Goal: Transaction & Acquisition: Purchase product/service

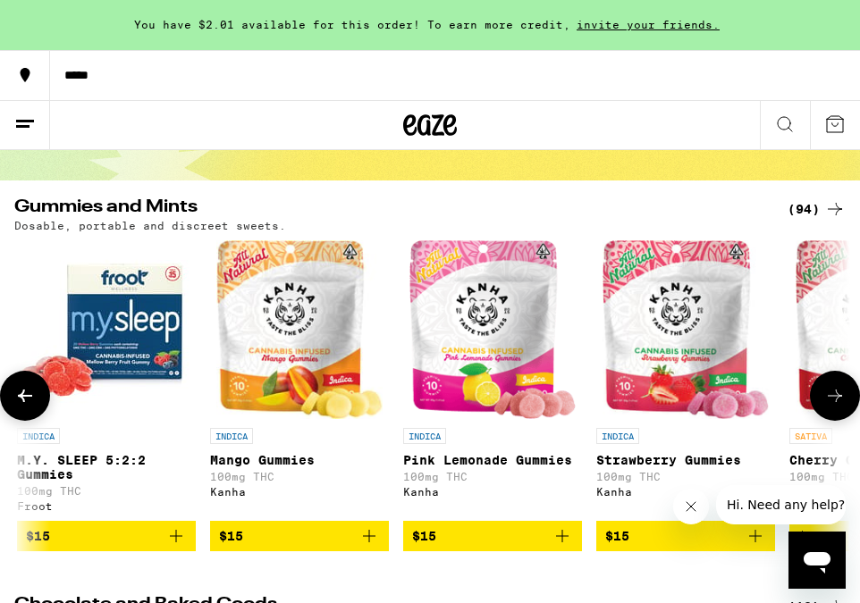
scroll to position [0, 3308]
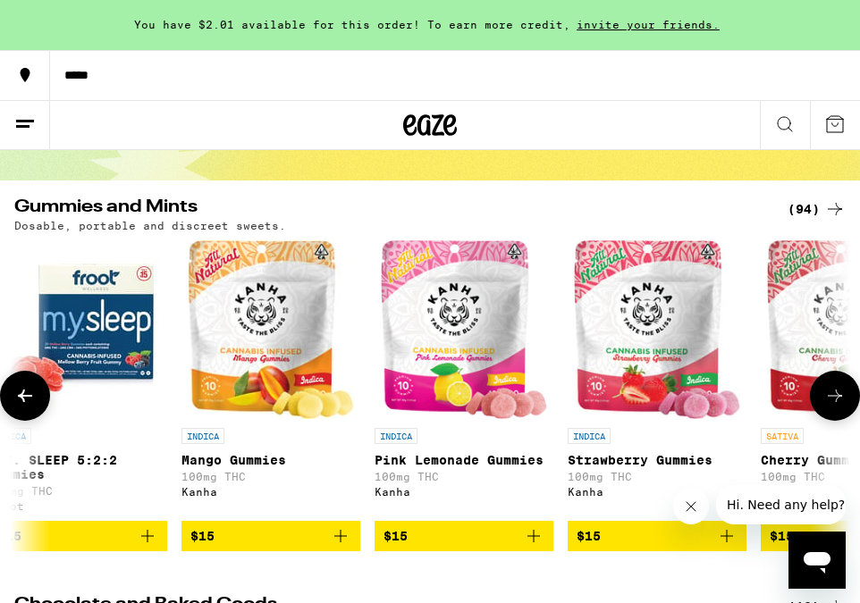
click at [448, 342] on img "Open page for Pink Lemonade Gummies from Kanha" at bounding box center [464, 329] width 167 height 179
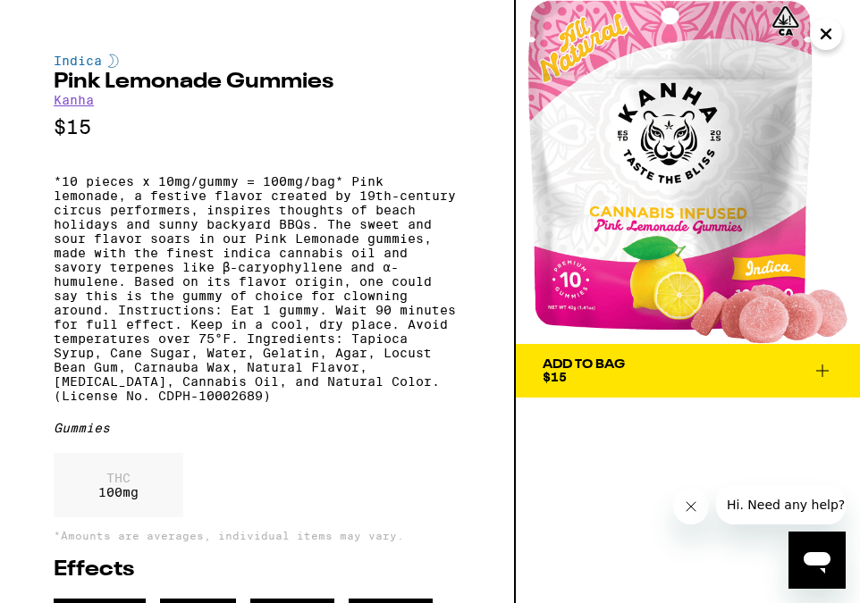
click at [824, 32] on icon "Close" at bounding box center [825, 33] width 9 height 9
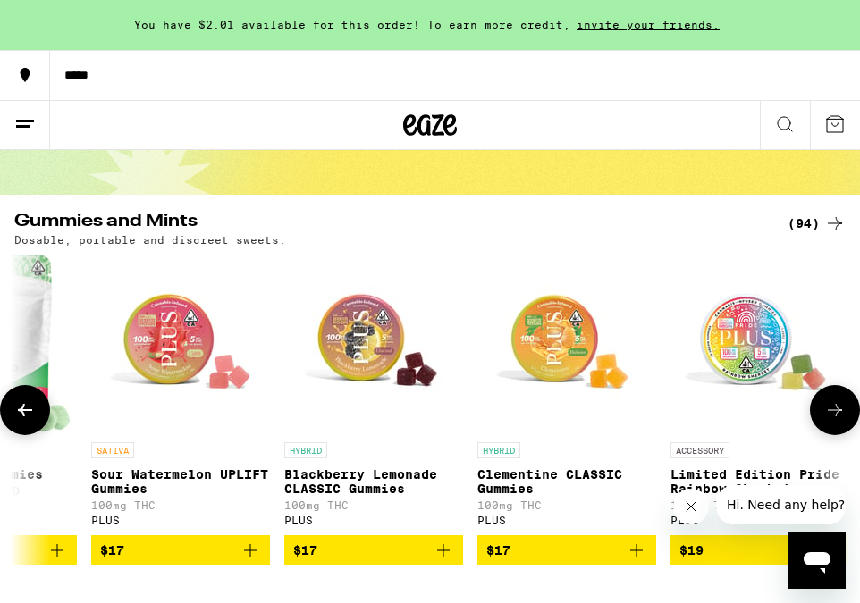
scroll to position [0, 4962]
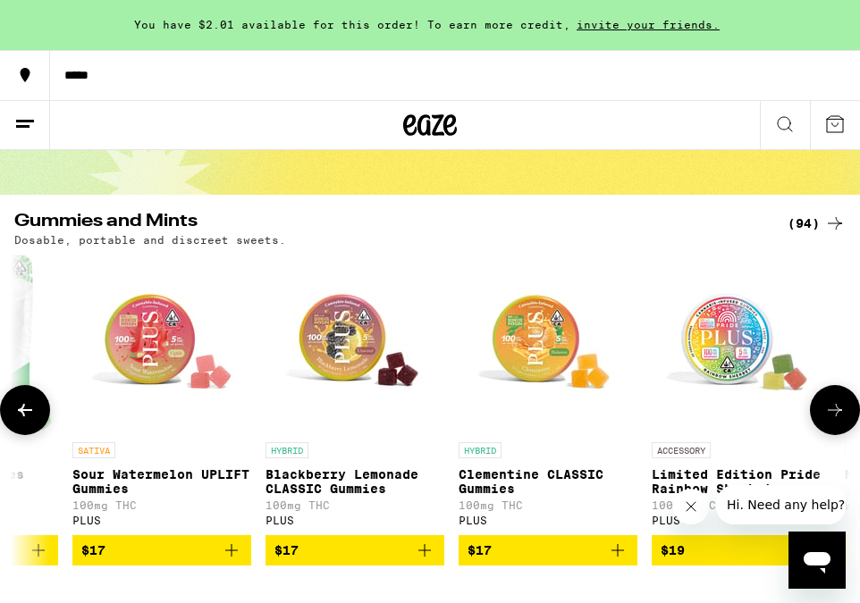
click at [366, 357] on img "Open page for Blackberry Lemonade CLASSIC Gummies from PLUS" at bounding box center [354, 344] width 179 height 179
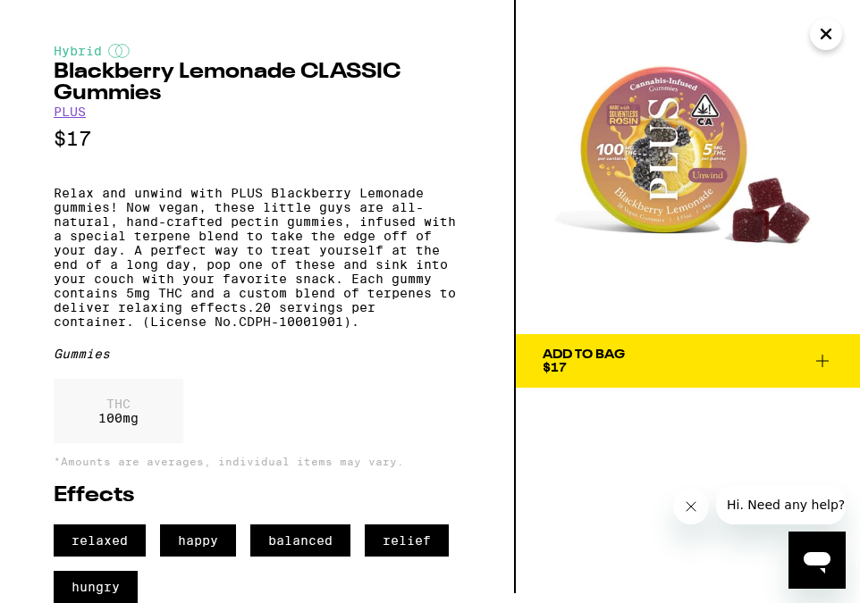
scroll to position [46, 0]
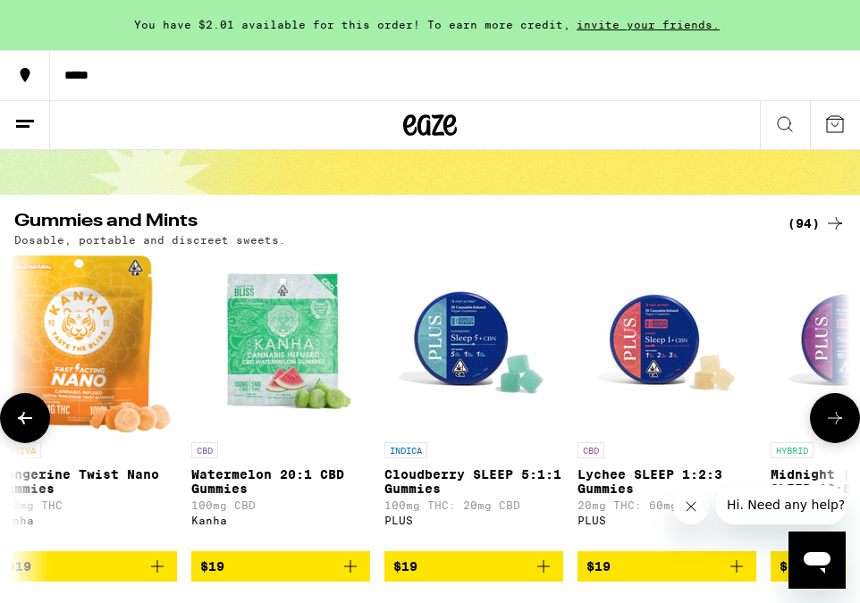
scroll to position [121, 0]
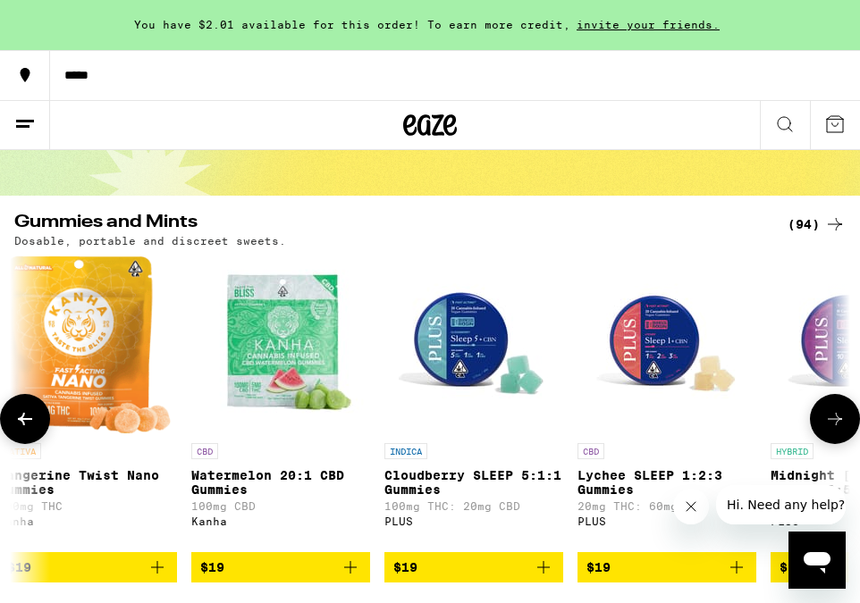
click at [452, 356] on img "Open page for Cloudberry SLEEP 5:1:1 Gummies from PLUS" at bounding box center [473, 345] width 179 height 179
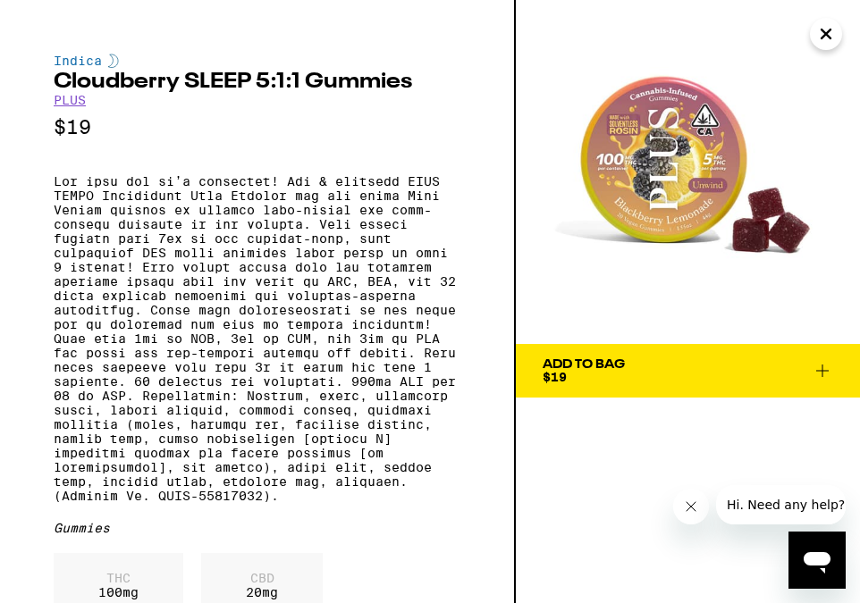
click at [822, 34] on icon "Close" at bounding box center [825, 34] width 21 height 27
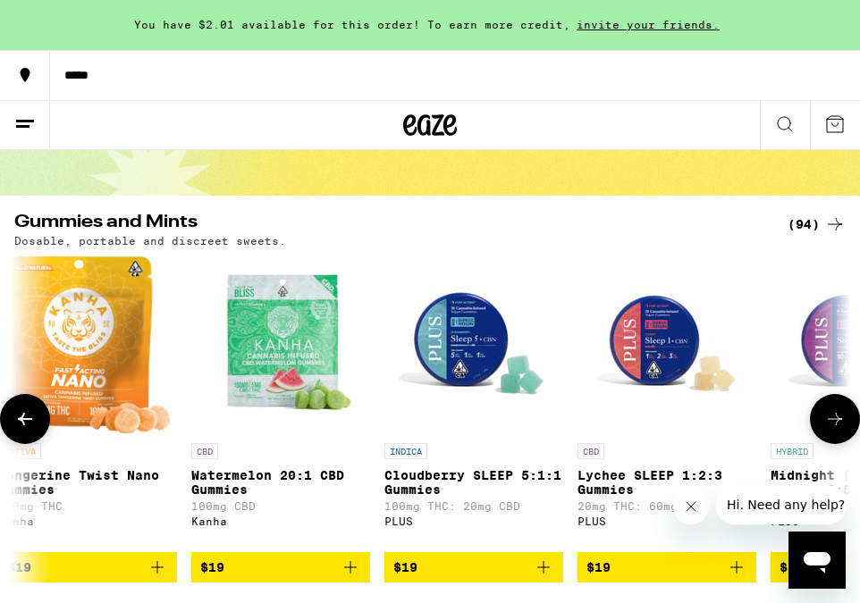
click at [836, 425] on icon at bounding box center [834, 419] width 21 height 21
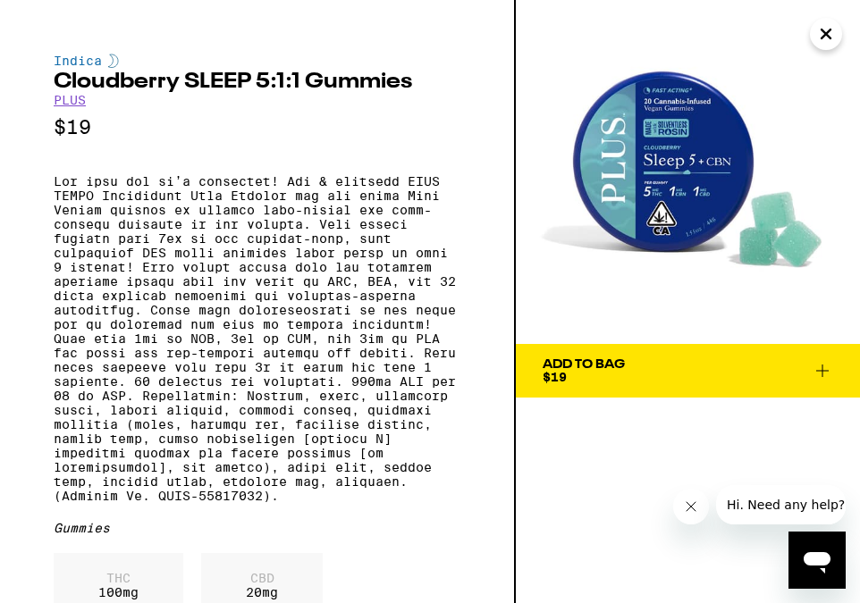
scroll to position [121, 0]
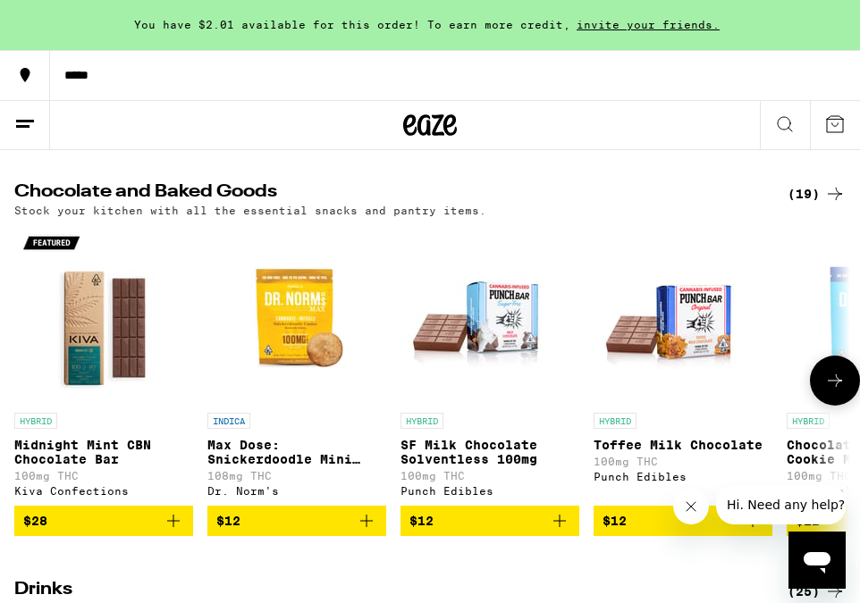
scroll to position [567, 0]
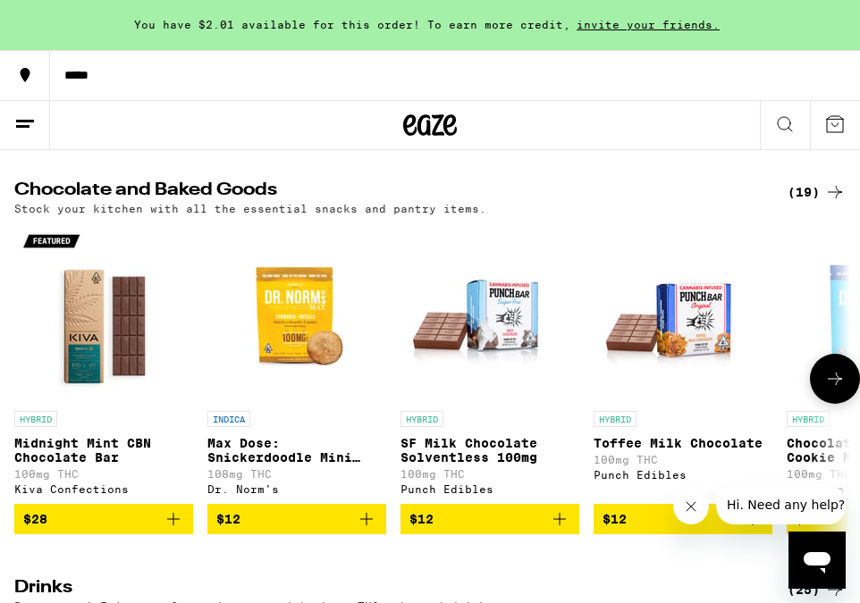
click at [837, 385] on icon at bounding box center [835, 379] width 14 height 13
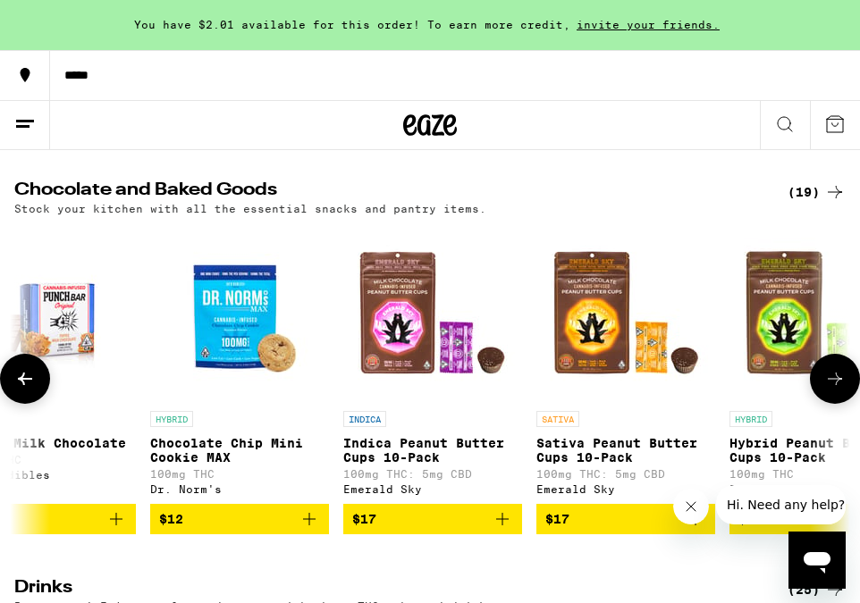
click at [231, 353] on img "Open page for Chocolate Chip Mini Cookie MAX from Dr. Norm's" at bounding box center [239, 312] width 179 height 179
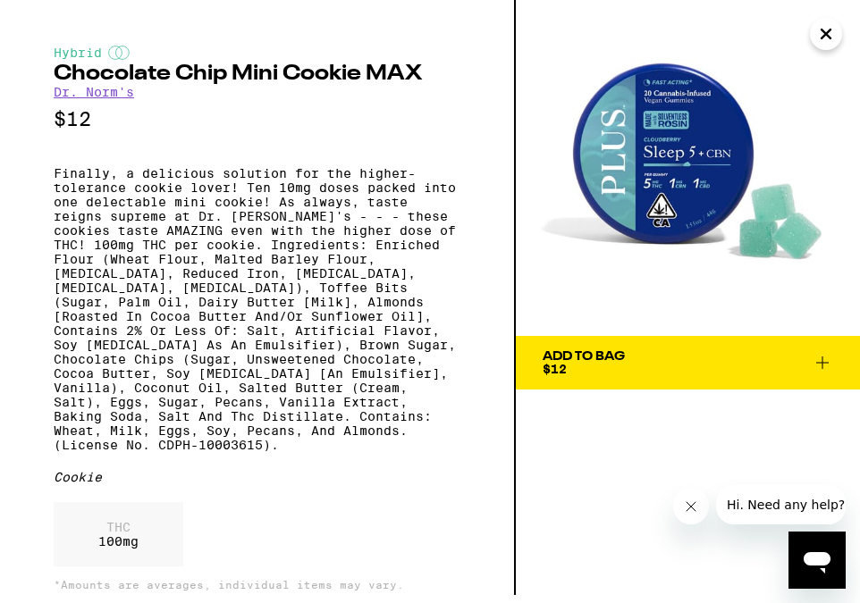
scroll to position [7, 0]
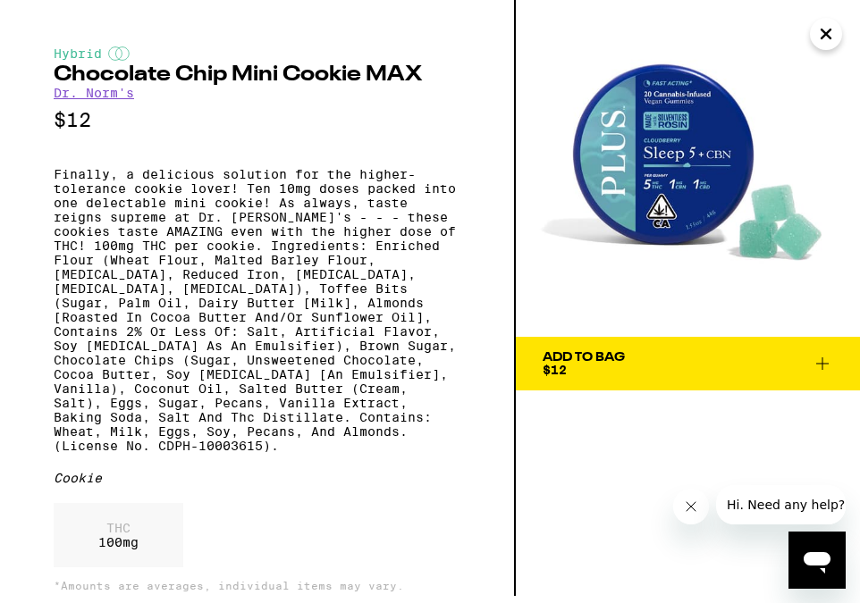
click at [819, 32] on icon "Close" at bounding box center [825, 34] width 21 height 27
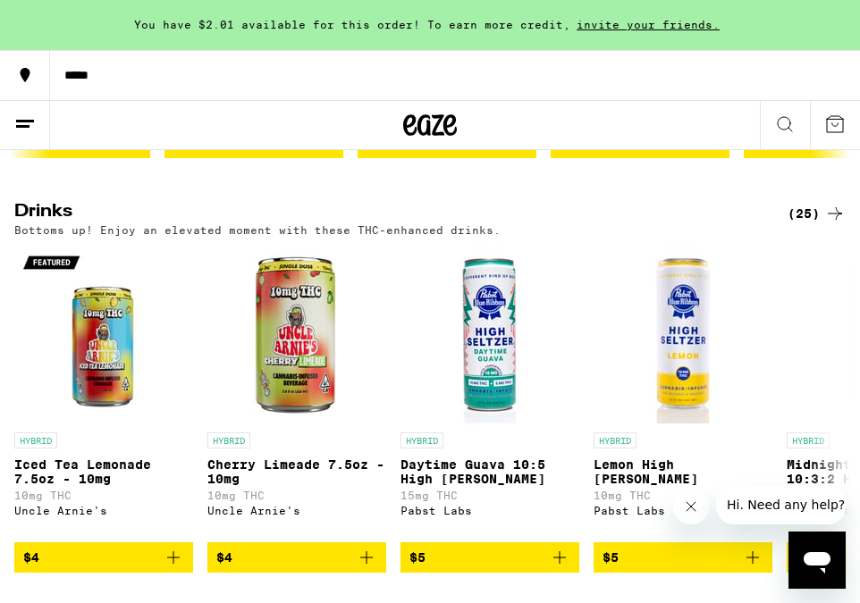
scroll to position [943, 1]
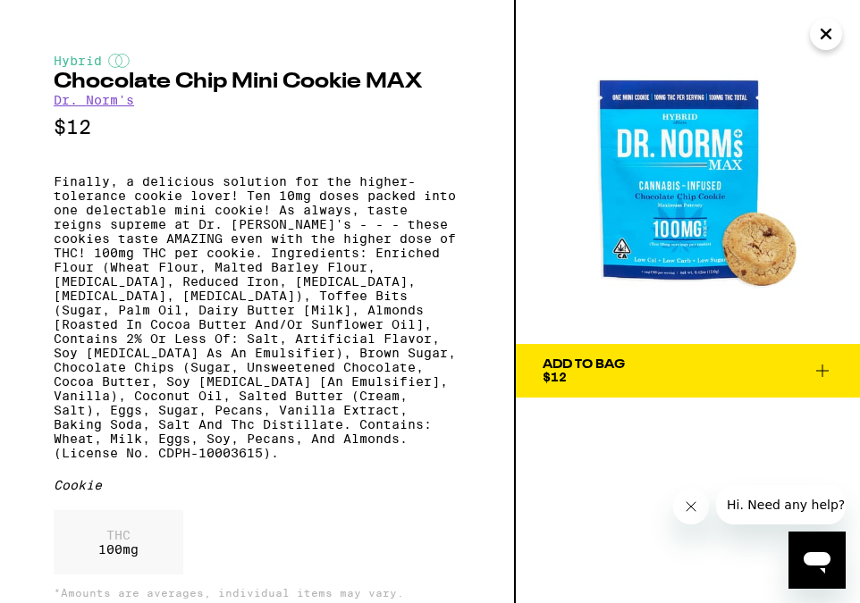
scroll to position [567, 0]
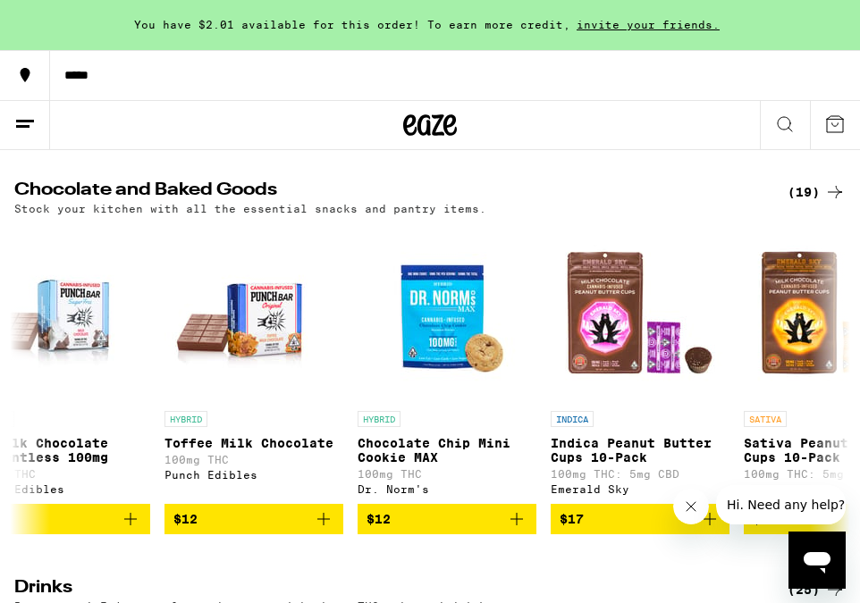
scroll to position [944, 0]
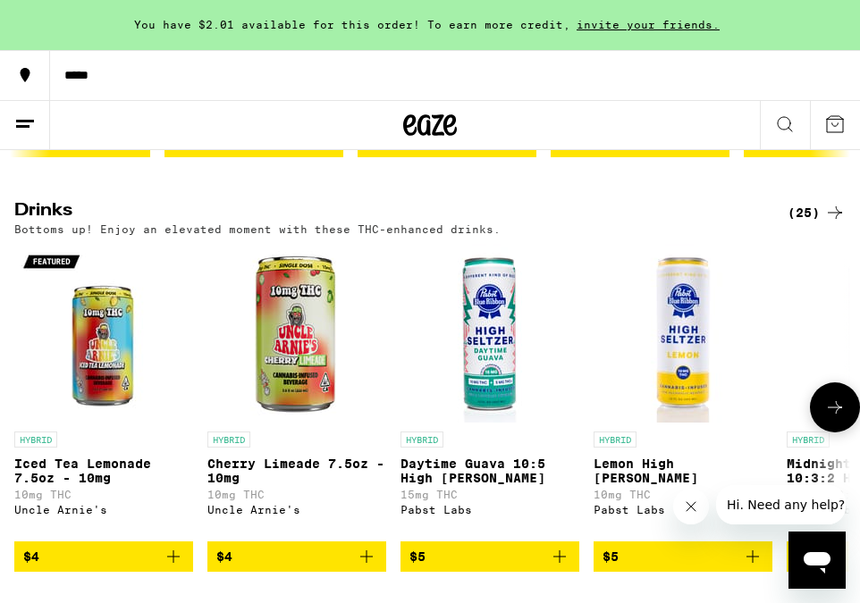
click at [835, 414] on icon at bounding box center [835, 407] width 14 height 13
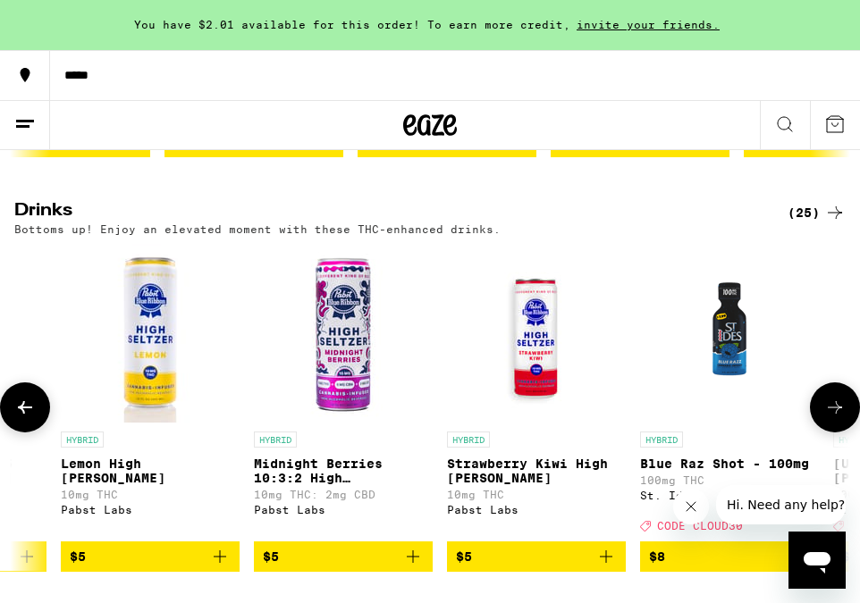
scroll to position [0, 636]
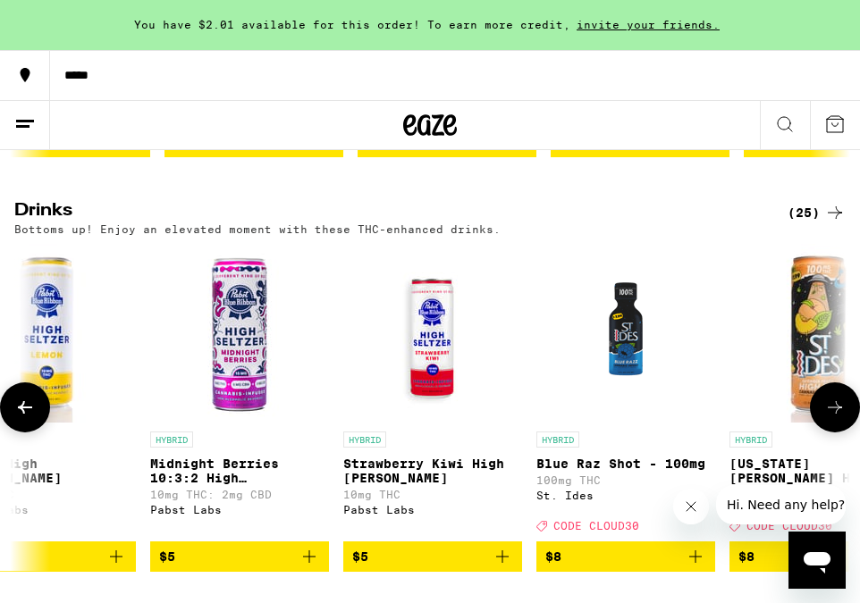
click at [835, 418] on icon at bounding box center [834, 407] width 21 height 21
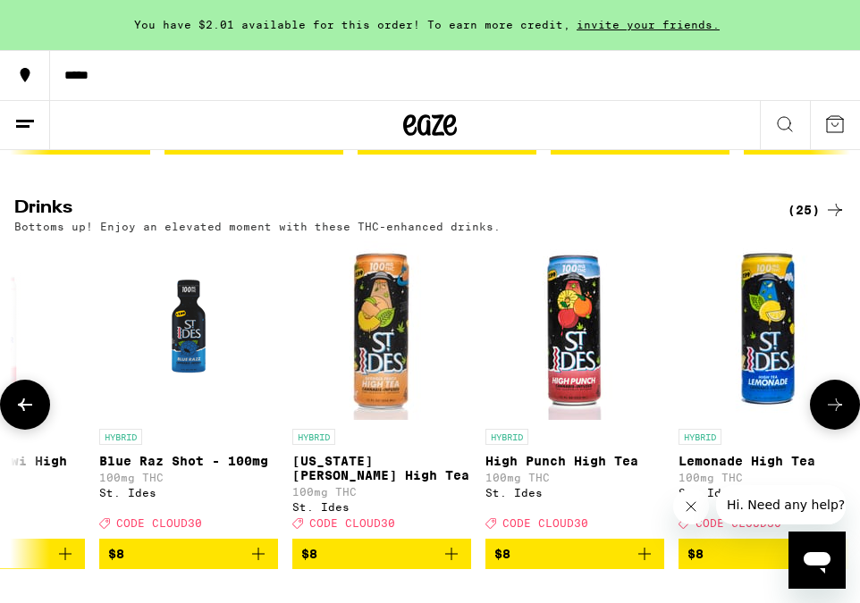
scroll to position [953, 0]
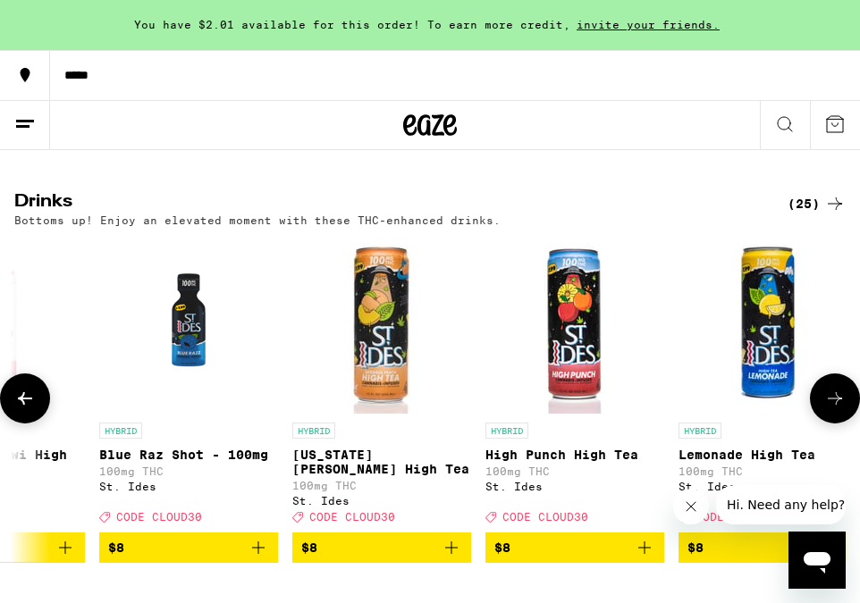
click at [191, 462] on p "Blue Raz Shot - 100mg" at bounding box center [188, 455] width 179 height 14
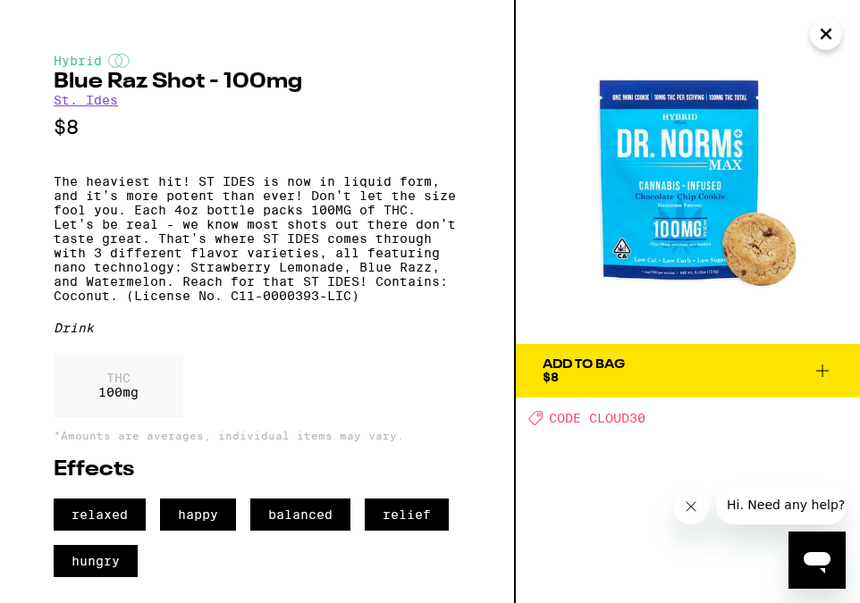
click at [828, 35] on icon "Close" at bounding box center [825, 33] width 9 height 9
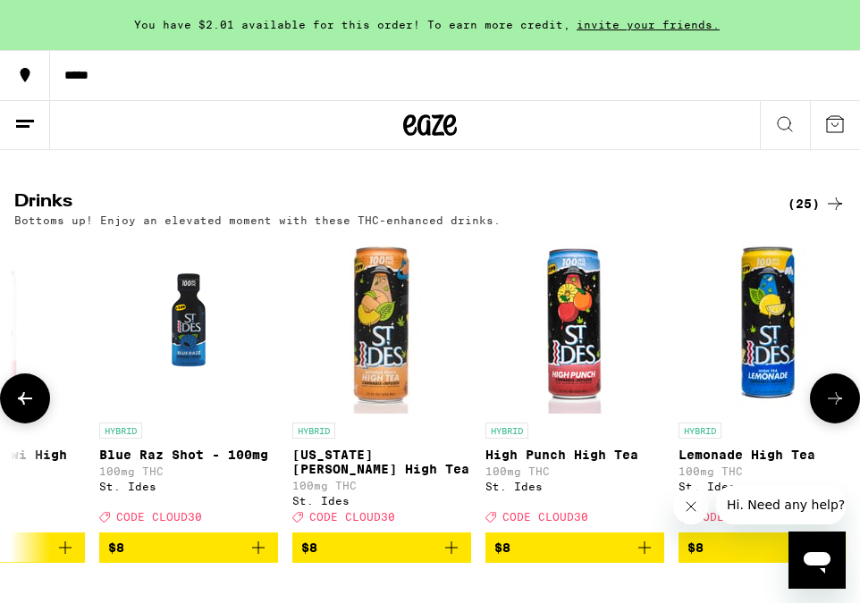
click at [834, 409] on icon at bounding box center [834, 398] width 21 height 21
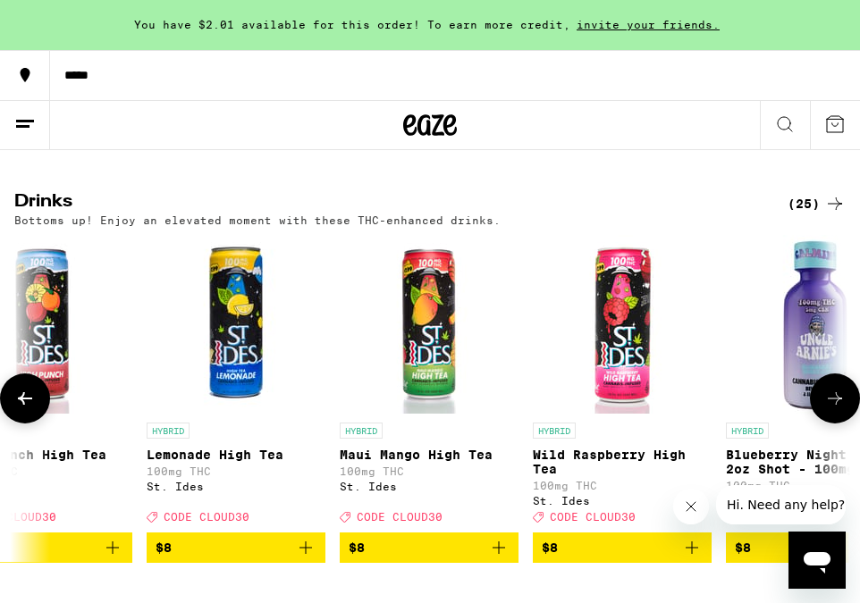
scroll to position [0, 1710]
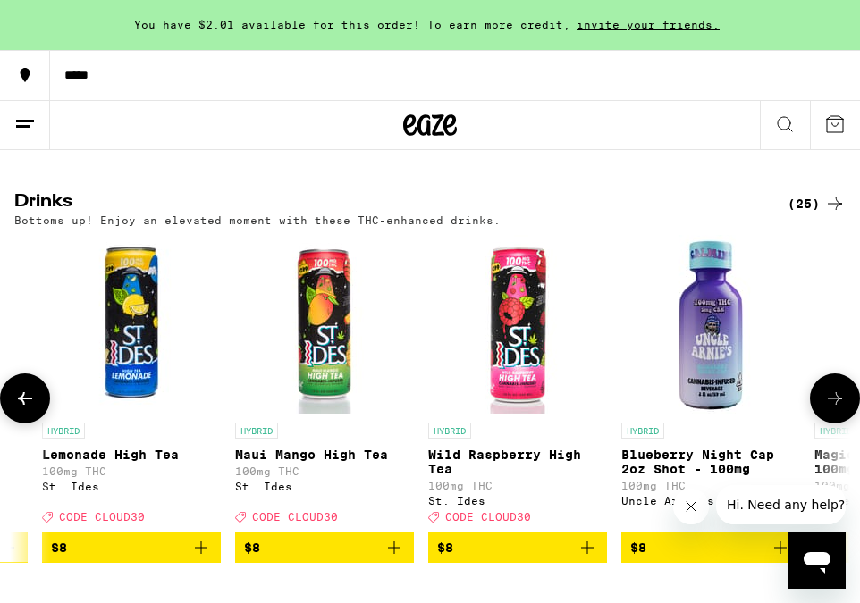
click at [834, 409] on icon at bounding box center [834, 398] width 21 height 21
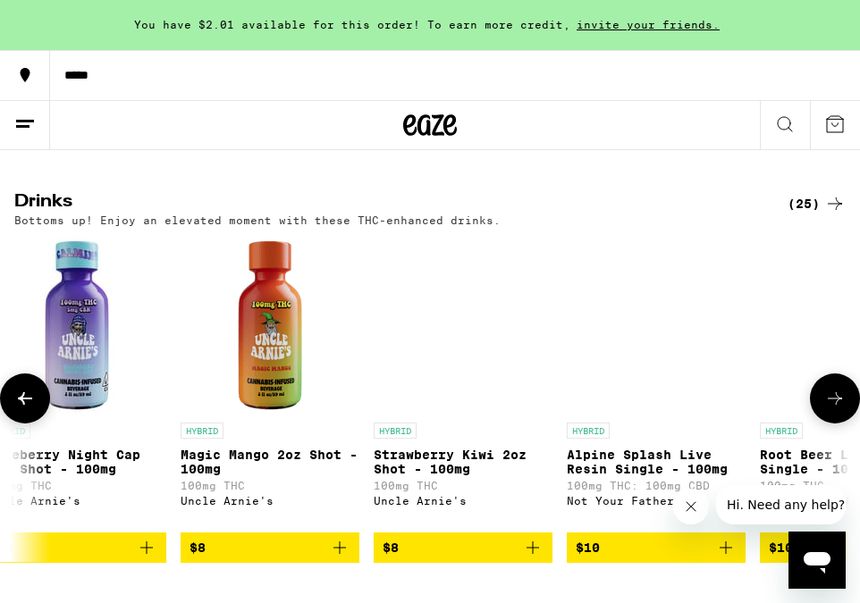
scroll to position [0, 2346]
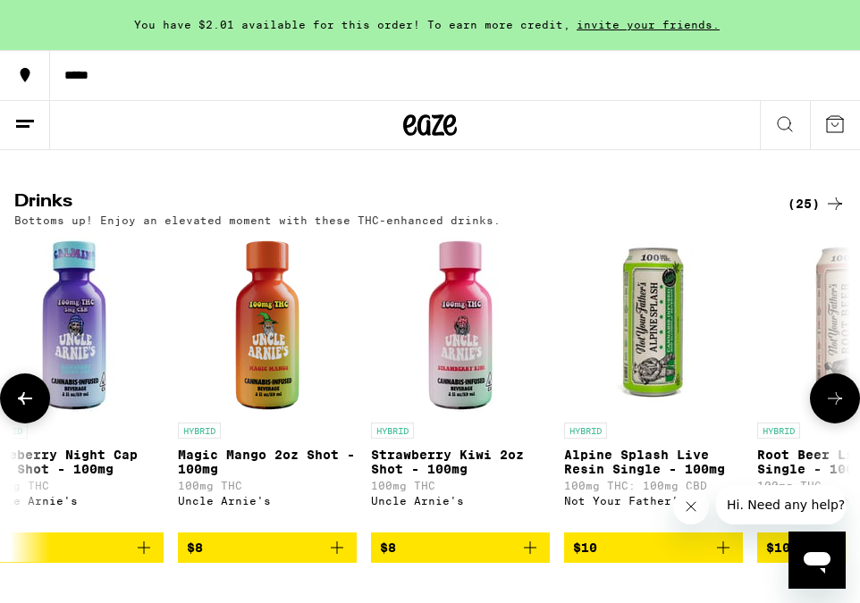
click at [834, 409] on icon at bounding box center [834, 398] width 21 height 21
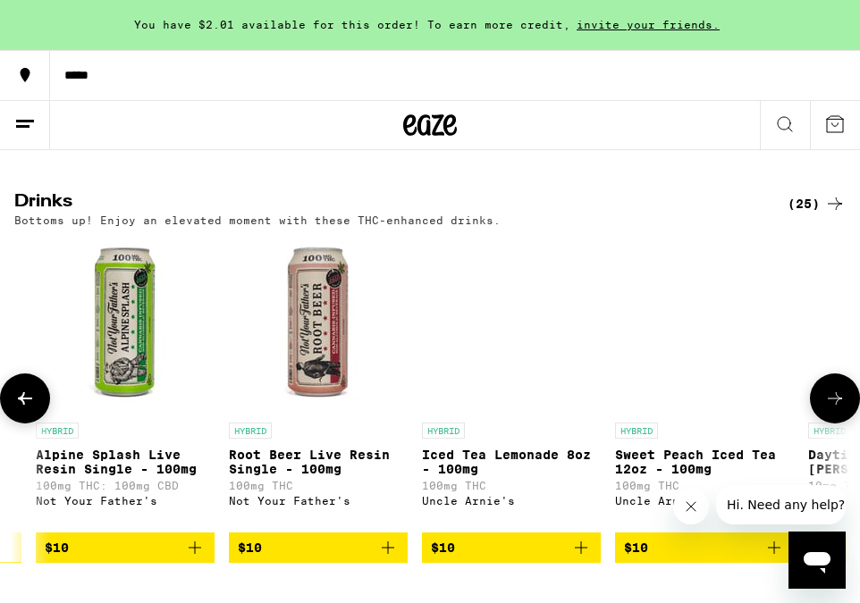
scroll to position [0, 2983]
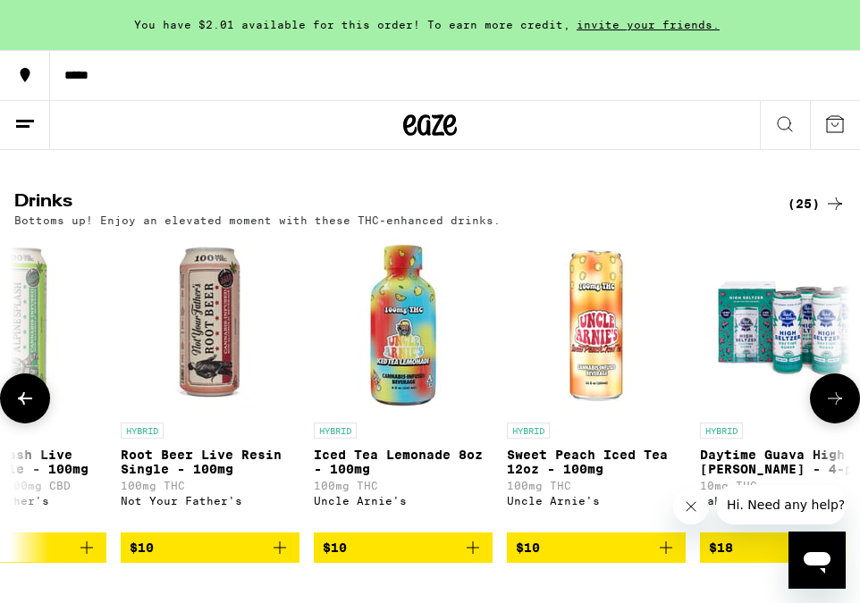
click at [834, 409] on icon at bounding box center [834, 398] width 21 height 21
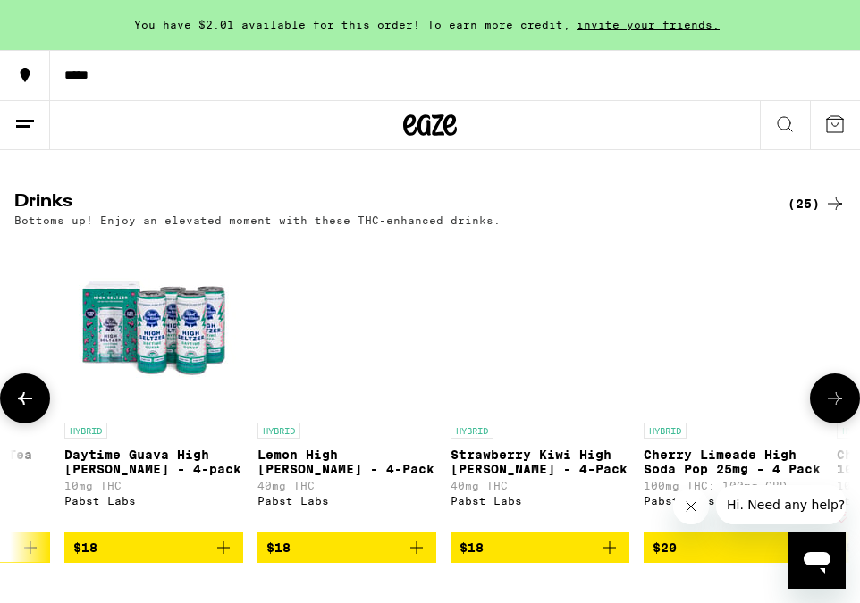
scroll to position [0, 3619]
